Goal: Use online tool/utility: Utilize a website feature to perform a specific function

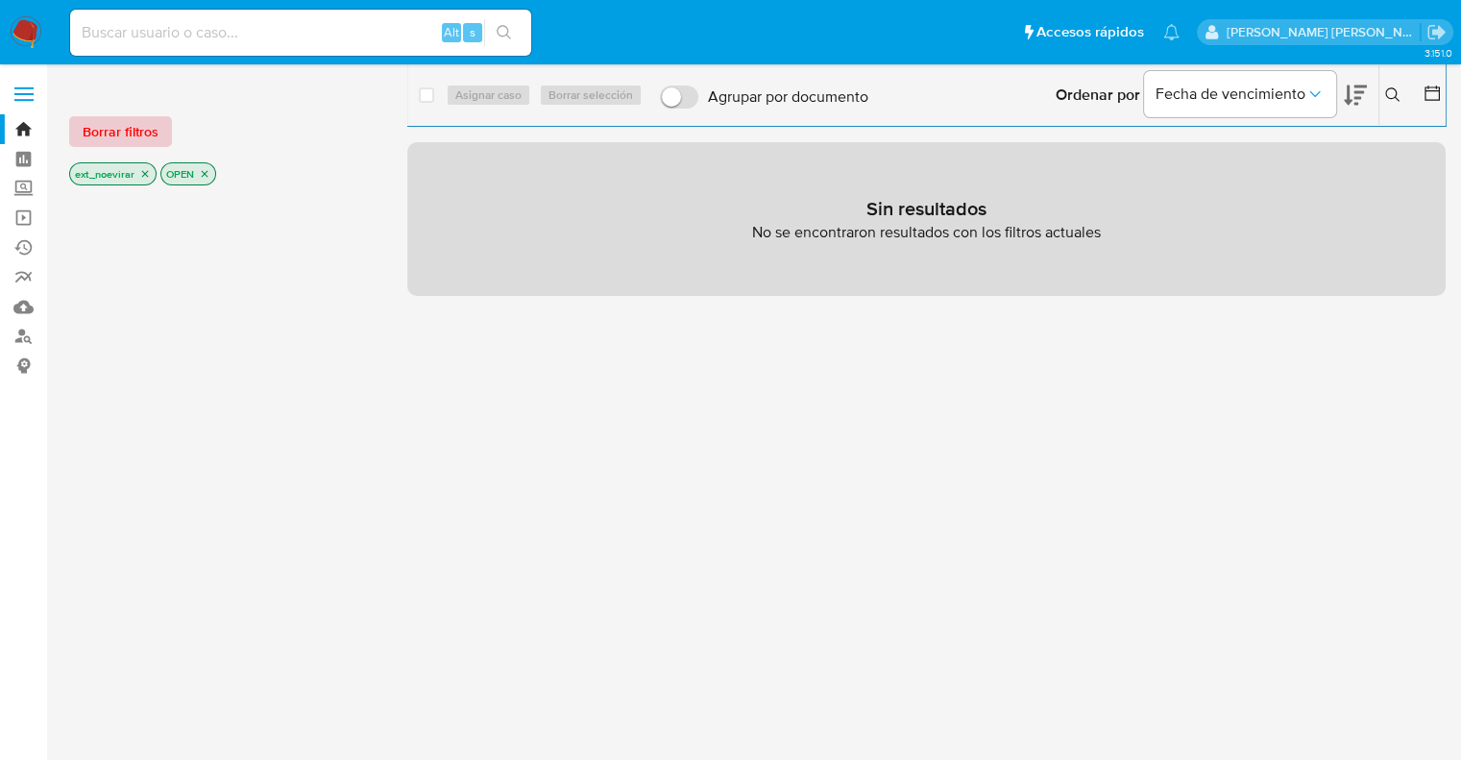
click at [140, 125] on span "Borrar filtros" at bounding box center [121, 131] width 76 height 27
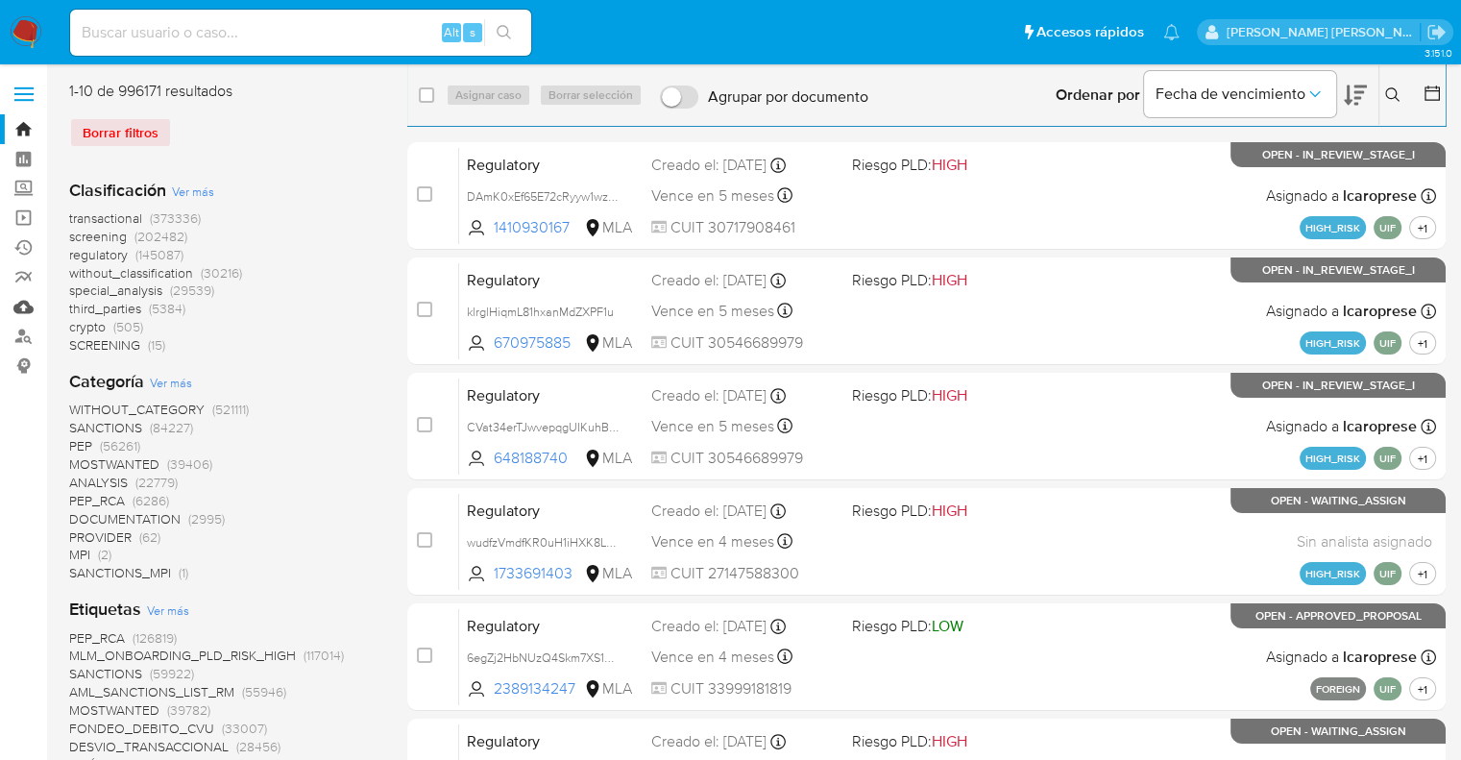
click at [24, 306] on link "Mulan" at bounding box center [114, 307] width 229 height 30
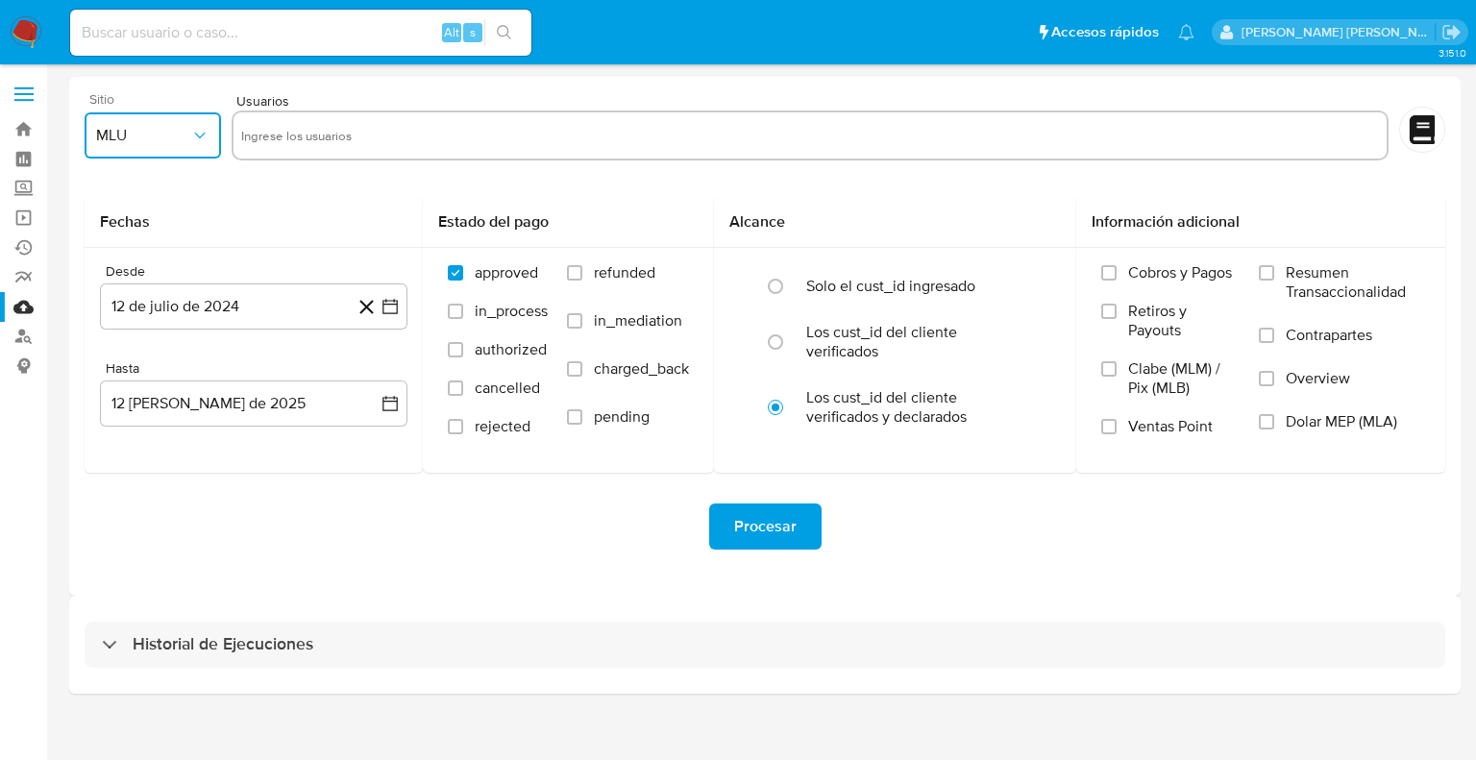
click at [197, 141] on icon "button" at bounding box center [199, 135] width 19 height 19
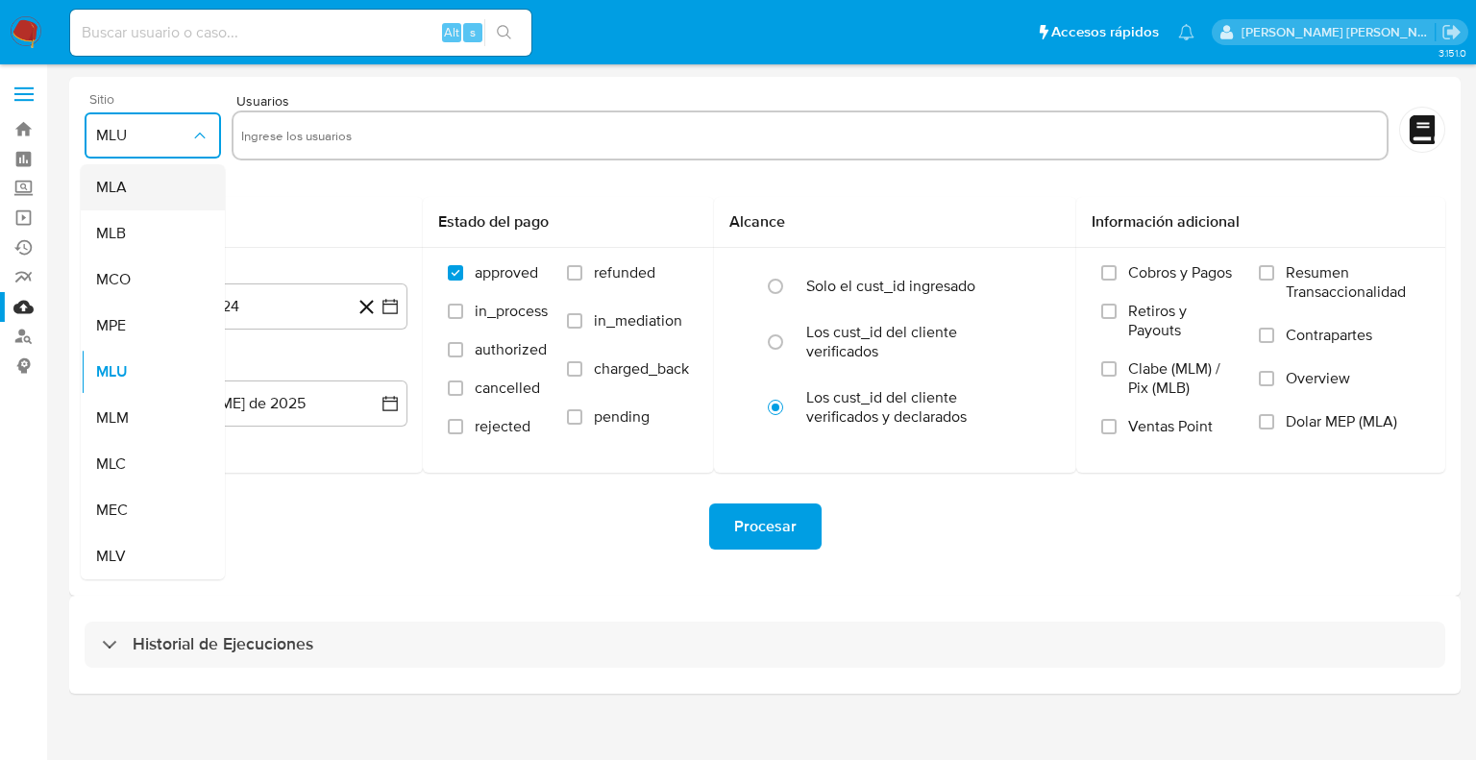
click at [150, 190] on div "MLA" at bounding box center [147, 187] width 102 height 46
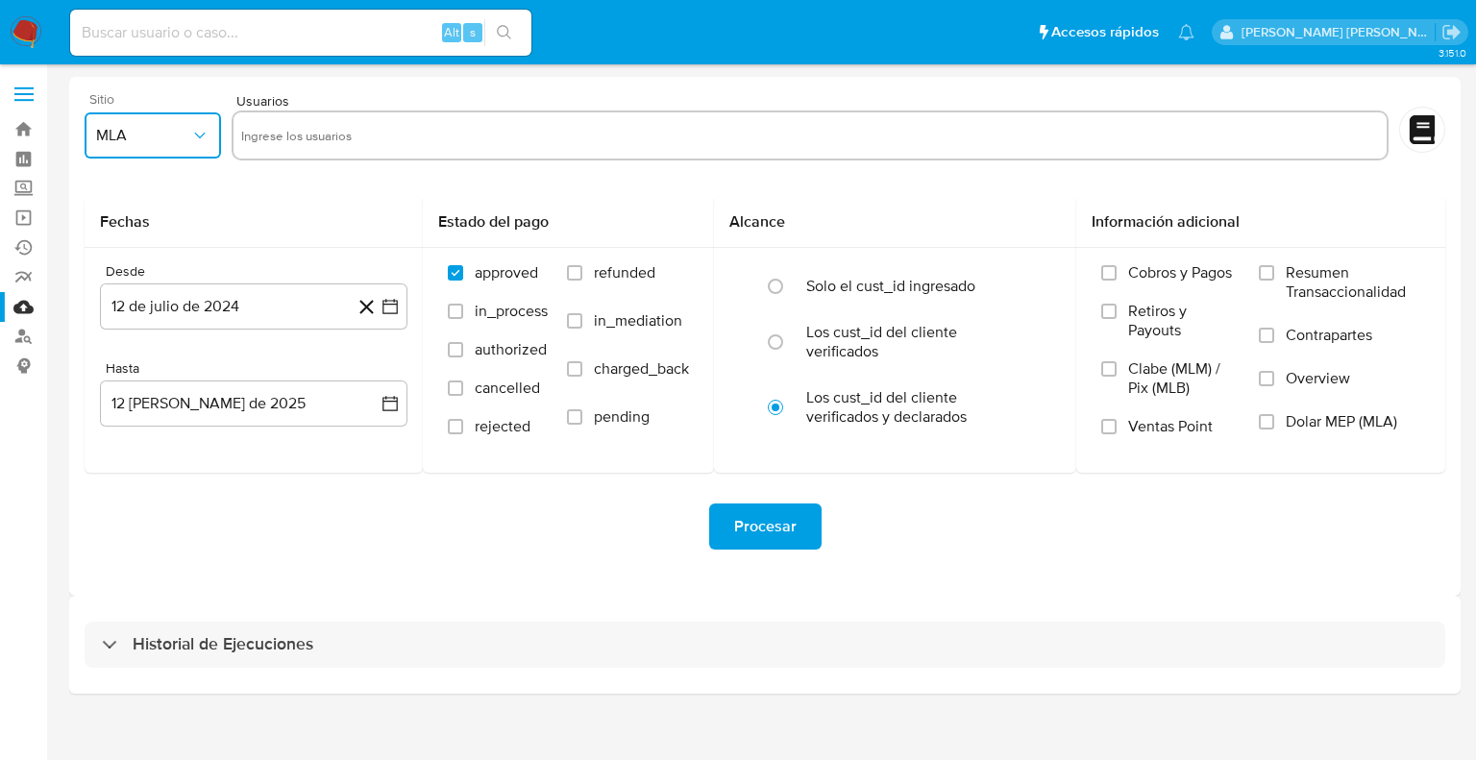
click at [292, 148] on input "text" at bounding box center [810, 135] width 1138 height 31
type input "1082188576"
click at [390, 305] on icon "button" at bounding box center [389, 306] width 19 height 19
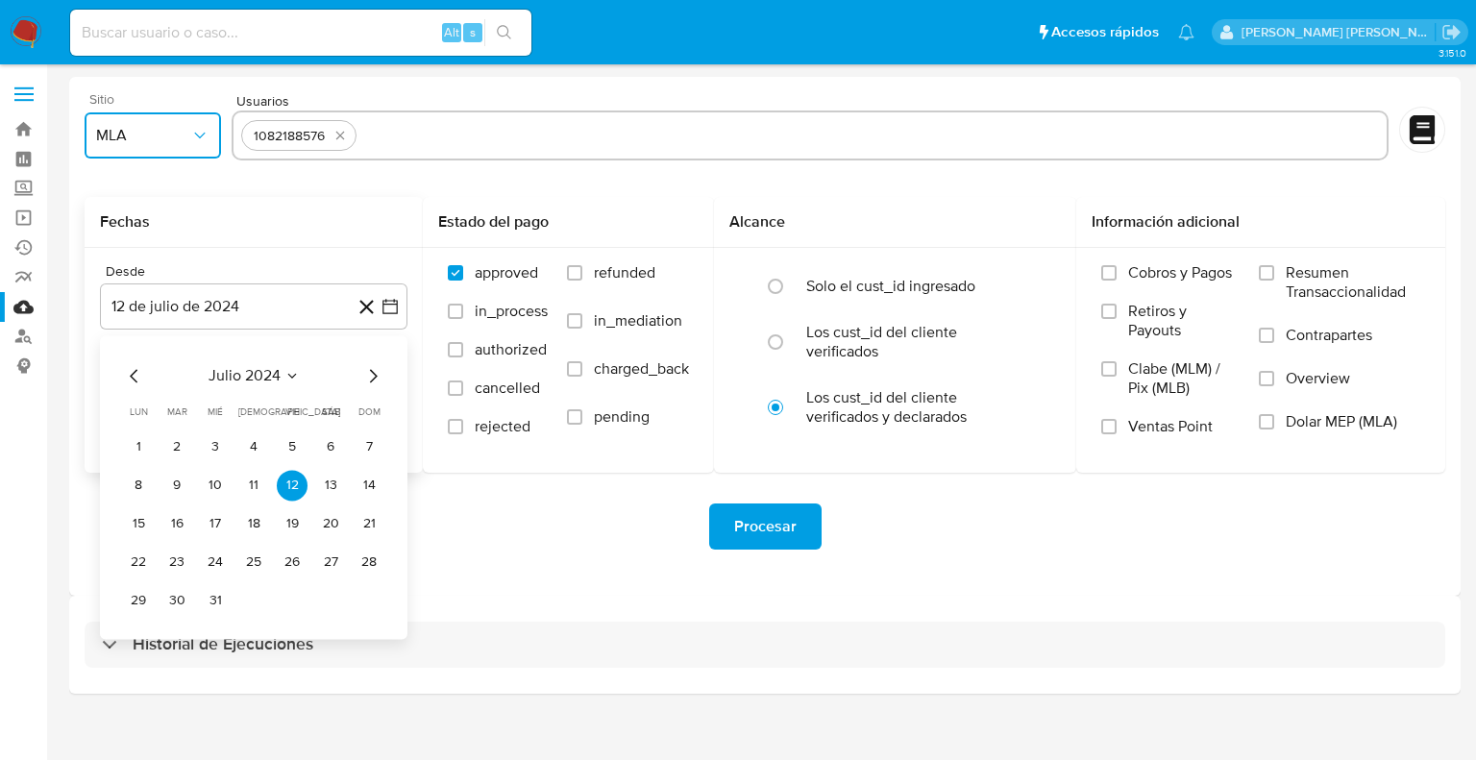
click at [374, 380] on icon "Mes siguiente" at bounding box center [372, 375] width 23 height 23
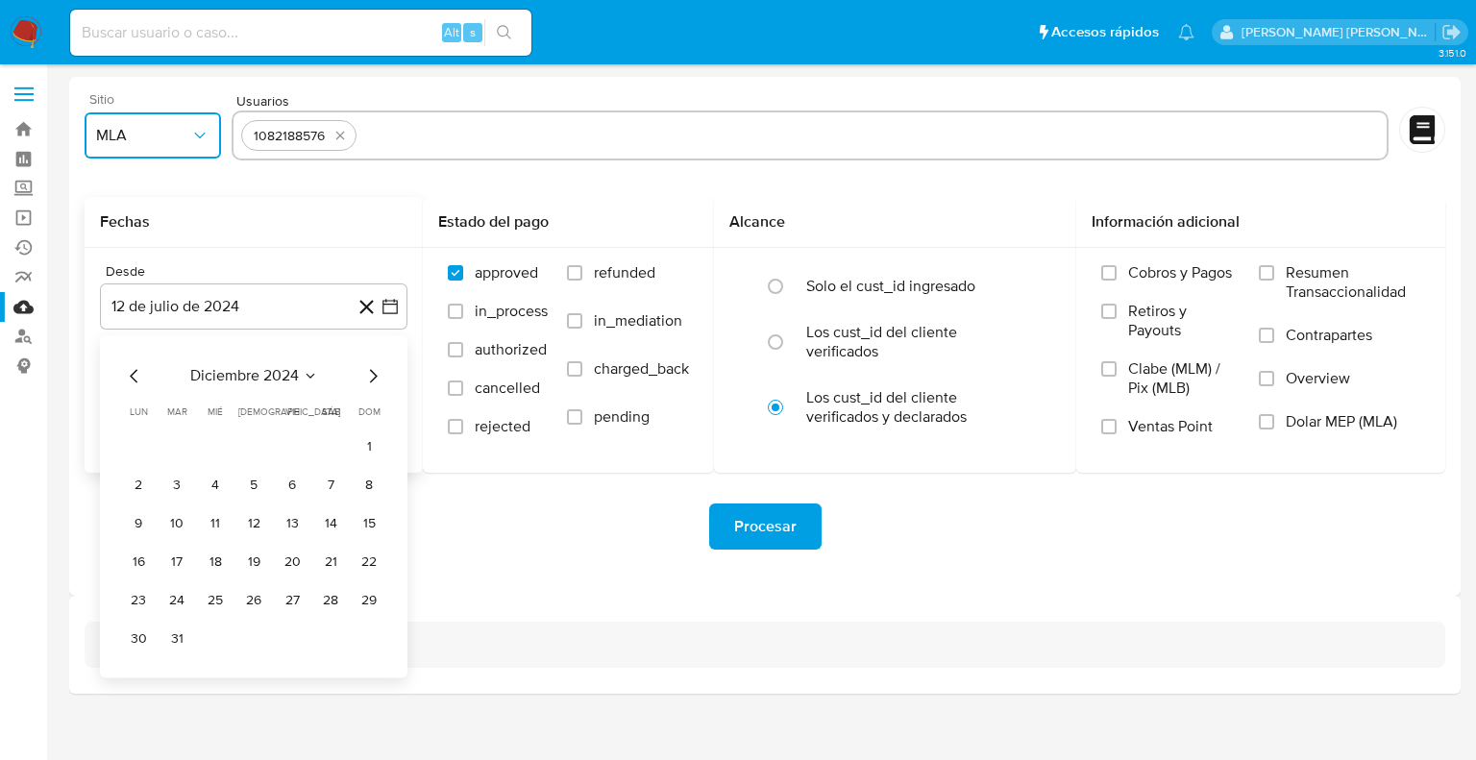
click at [374, 380] on icon "Mes siguiente" at bounding box center [372, 375] width 23 height 23
click at [219, 443] on button "1" at bounding box center [215, 446] width 31 height 31
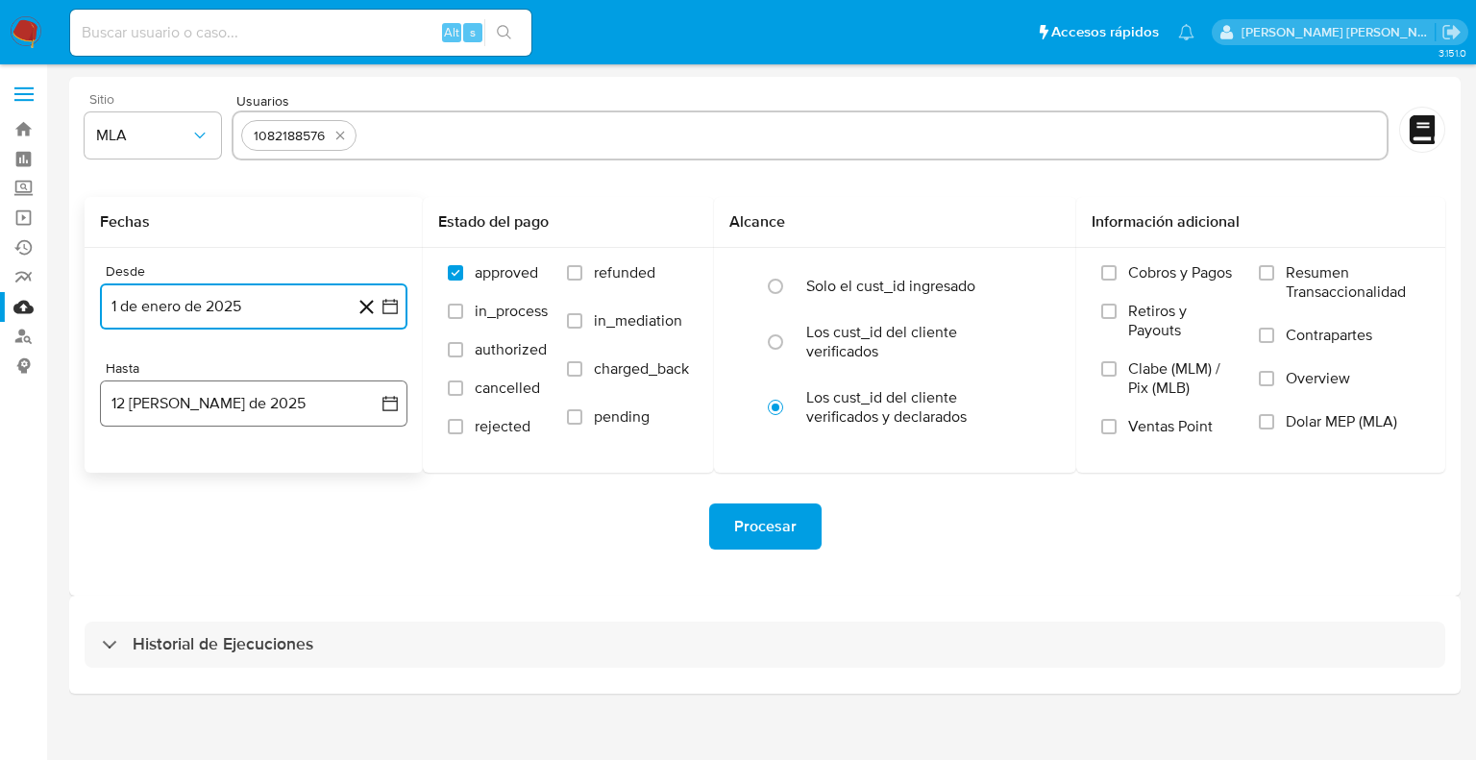
click at [384, 404] on icon "button" at bounding box center [389, 403] width 19 height 19
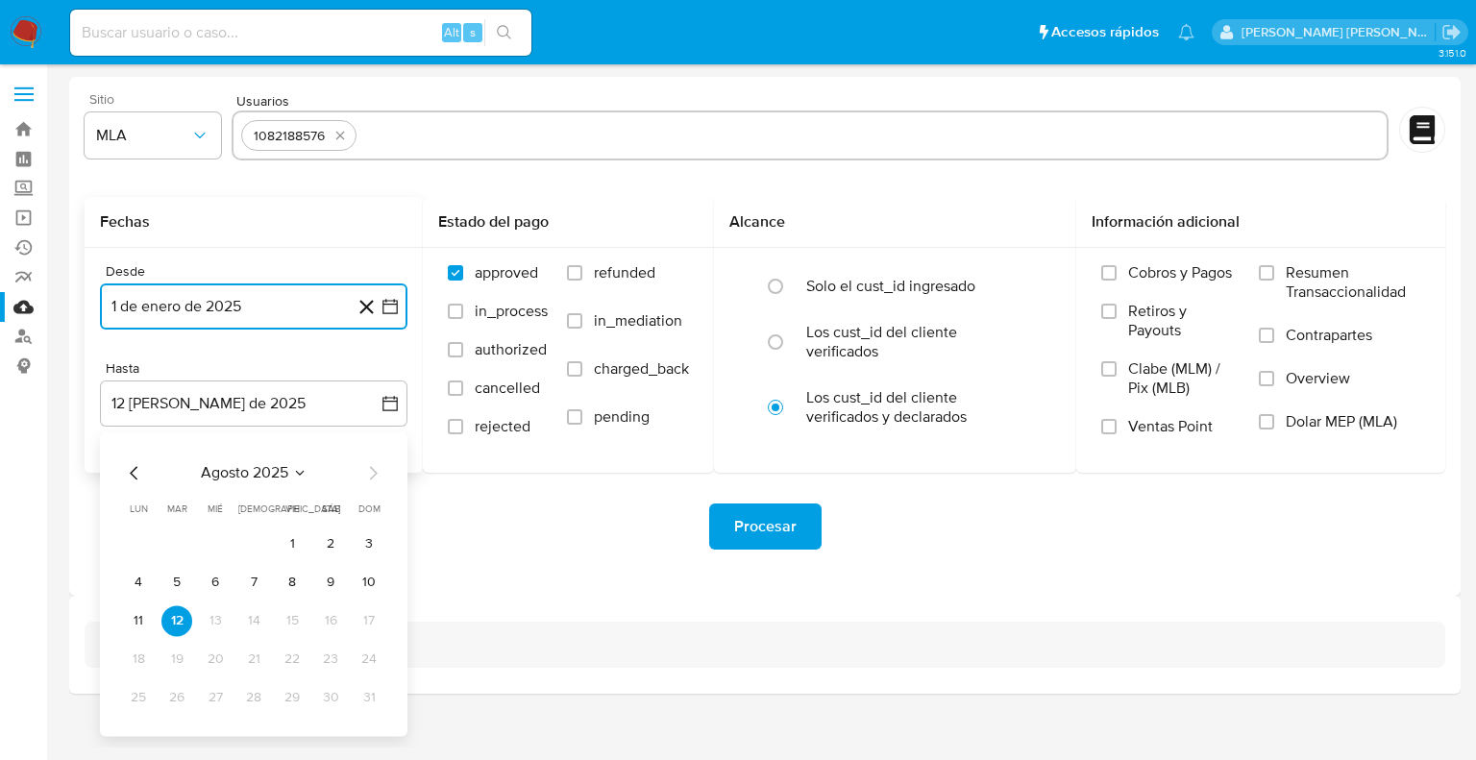
click at [135, 468] on icon "Mes anterior" at bounding box center [134, 472] width 8 height 13
click at [143, 741] on button "30" at bounding box center [138, 736] width 31 height 31
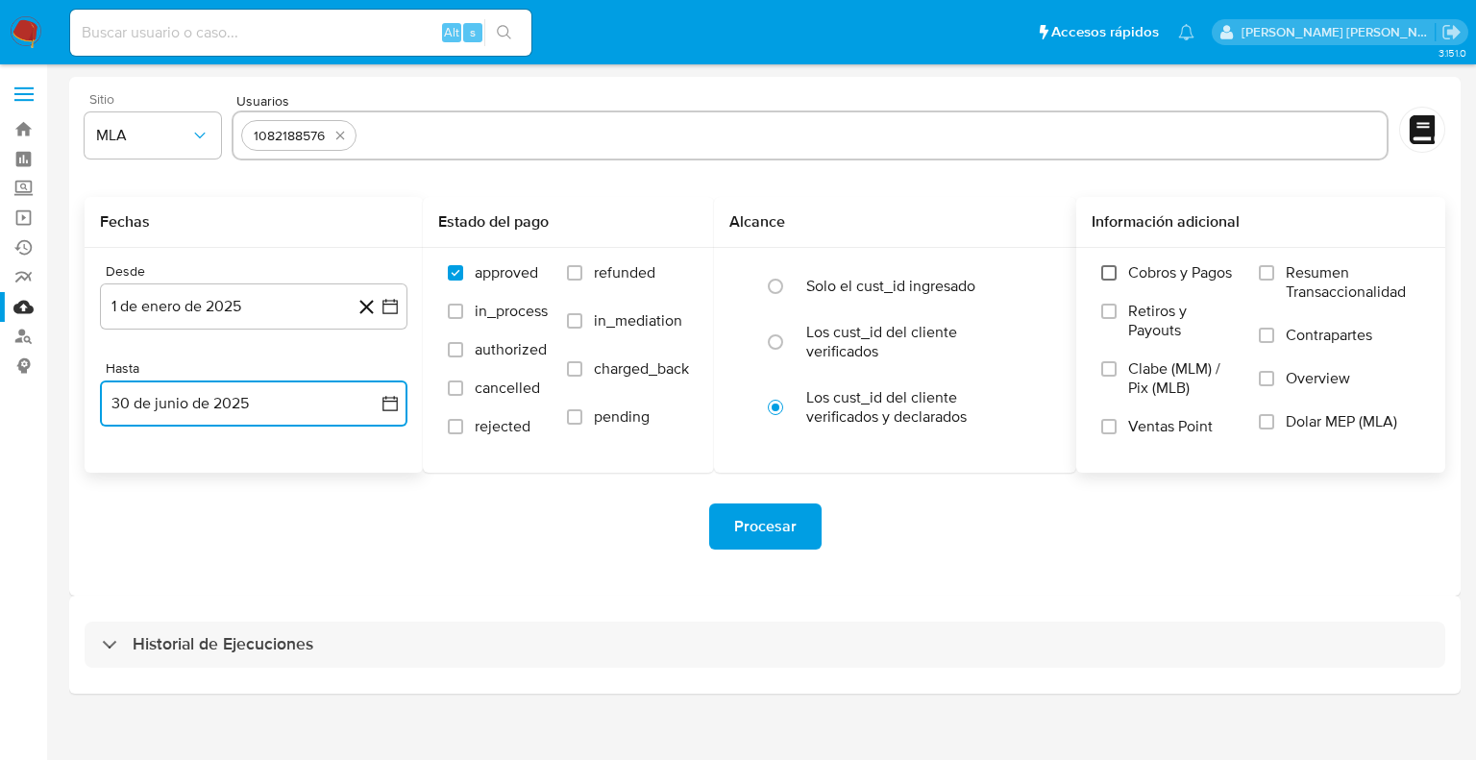
click at [1110, 275] on input "Cobros y Pagos" at bounding box center [1108, 272] width 15 height 15
click at [1110, 310] on input "Retiros y Payouts" at bounding box center [1108, 311] width 15 height 15
click at [1107, 433] on label "Ventas Point" at bounding box center [1170, 436] width 138 height 38
click at [1107, 433] on input "Ventas Point" at bounding box center [1108, 426] width 15 height 15
click at [1269, 270] on input "Resumen Transaccionalidad" at bounding box center [1266, 272] width 15 height 15
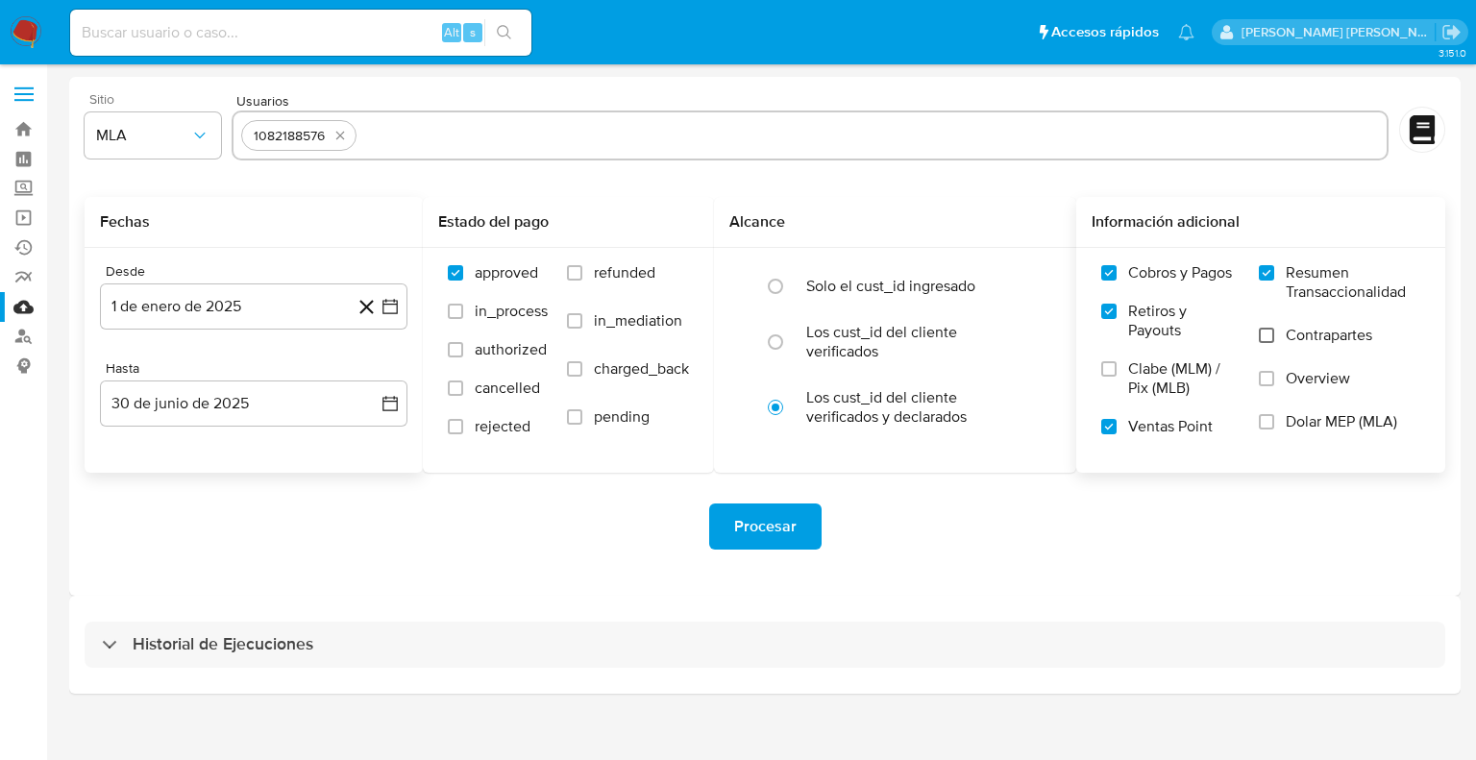
click at [1273, 333] on input "Contrapartes" at bounding box center [1266, 335] width 15 height 15
click at [1268, 386] on label "Overview" at bounding box center [1339, 390] width 161 height 43
click at [1268, 386] on input "Overview" at bounding box center [1266, 378] width 15 height 15
click at [1270, 426] on input "Dolar MEP (MLA)" at bounding box center [1266, 421] width 15 height 15
click at [779, 538] on span "Procesar" at bounding box center [765, 526] width 62 height 42
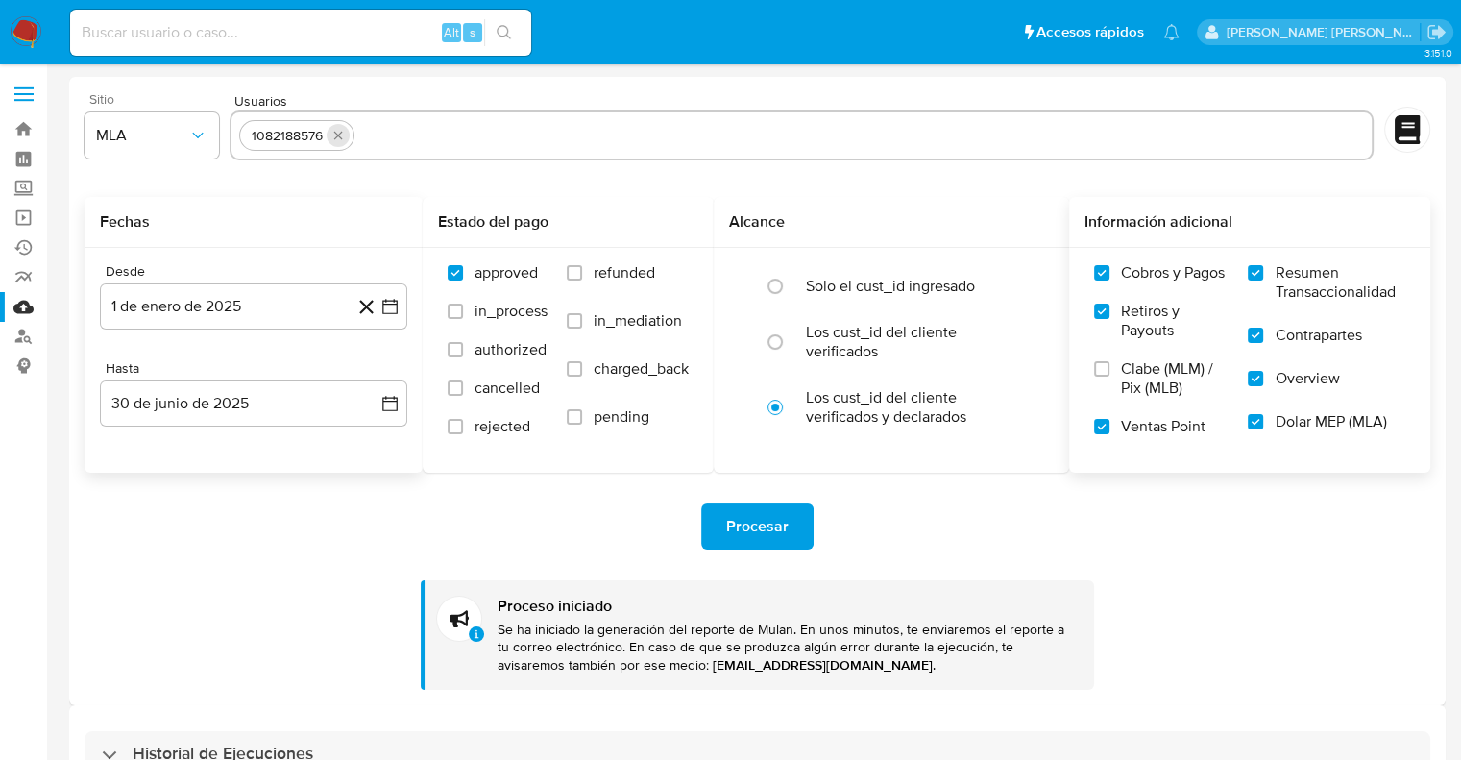
click at [341, 136] on icon "quitar 1082188576" at bounding box center [338, 135] width 15 height 15
click at [274, 140] on input "text" at bounding box center [801, 135] width 1125 height 31
paste input "148685705"
type input "148685705"
click at [772, 535] on span "Procesar" at bounding box center [757, 526] width 62 height 42
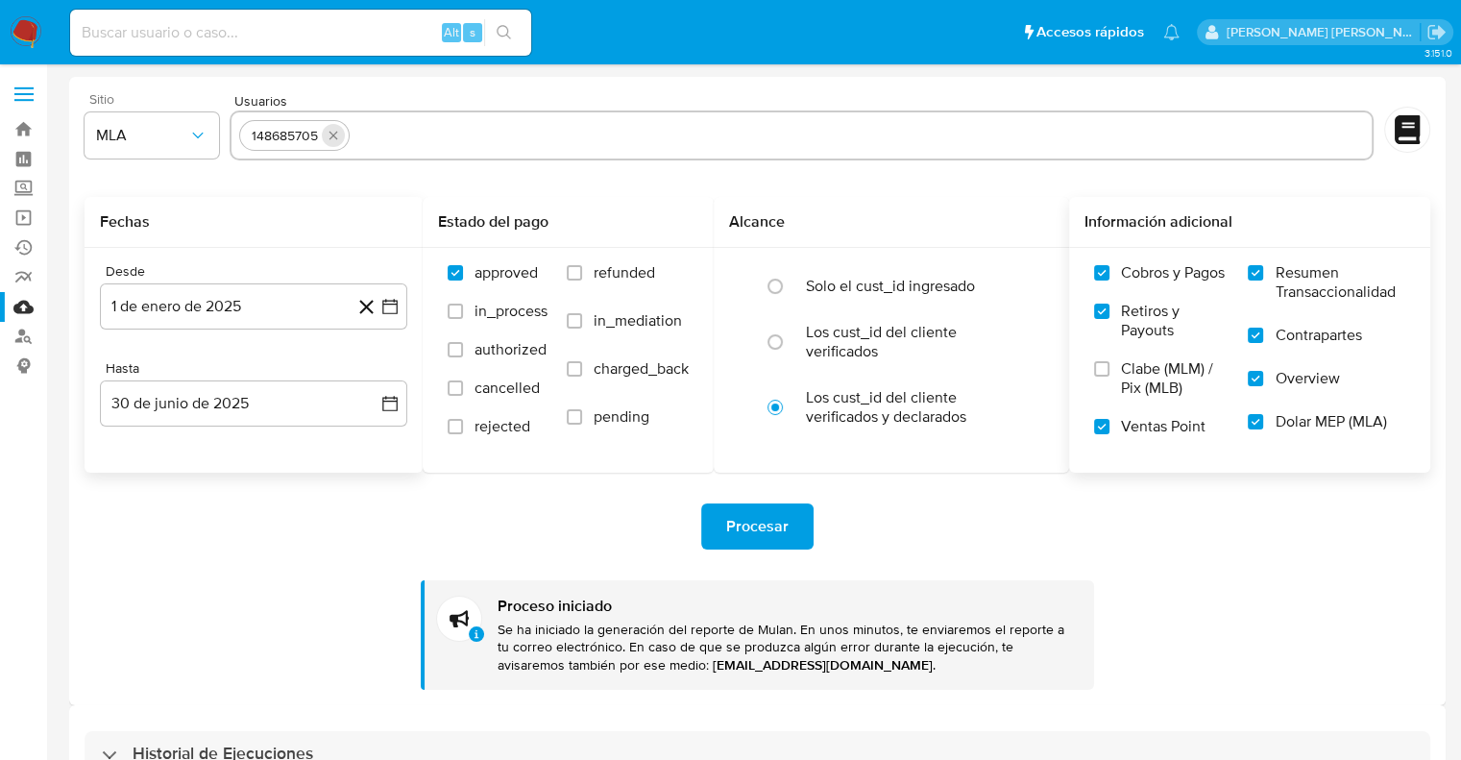
click at [333, 132] on icon "quitar 148685705" at bounding box center [333, 135] width 15 height 15
click at [319, 141] on input "text" at bounding box center [801, 135] width 1125 height 31
paste input "358900388"
type input "358900388"
click at [736, 521] on span "Procesar" at bounding box center [757, 526] width 62 height 42
